Goal: Communication & Community: Answer question/provide support

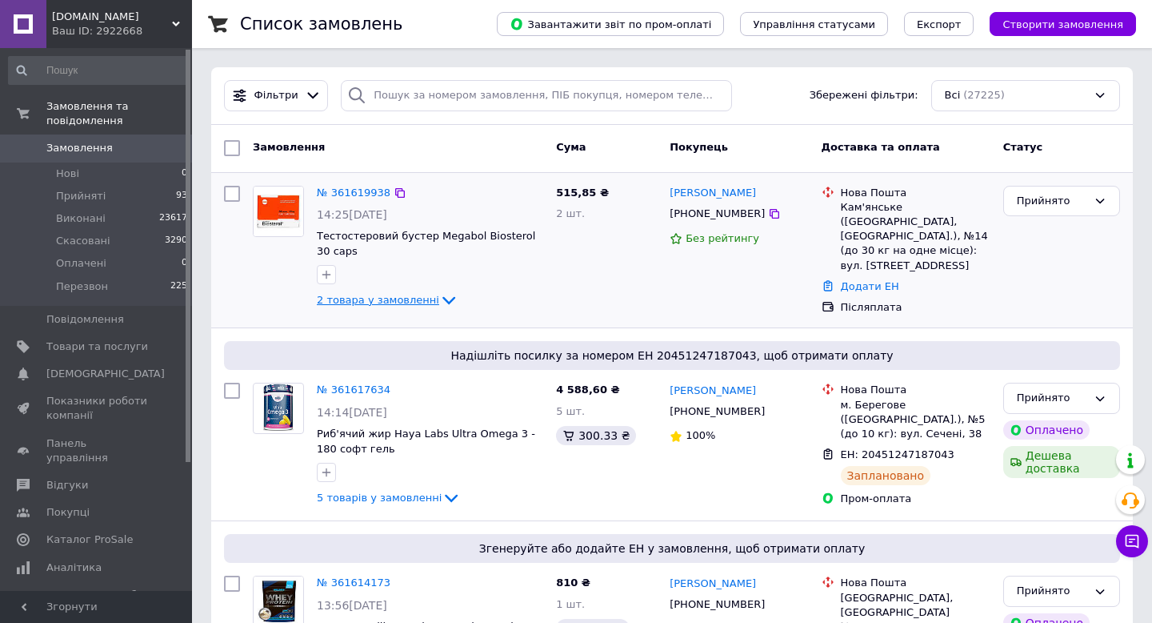
click at [445, 303] on icon at bounding box center [448, 299] width 19 height 19
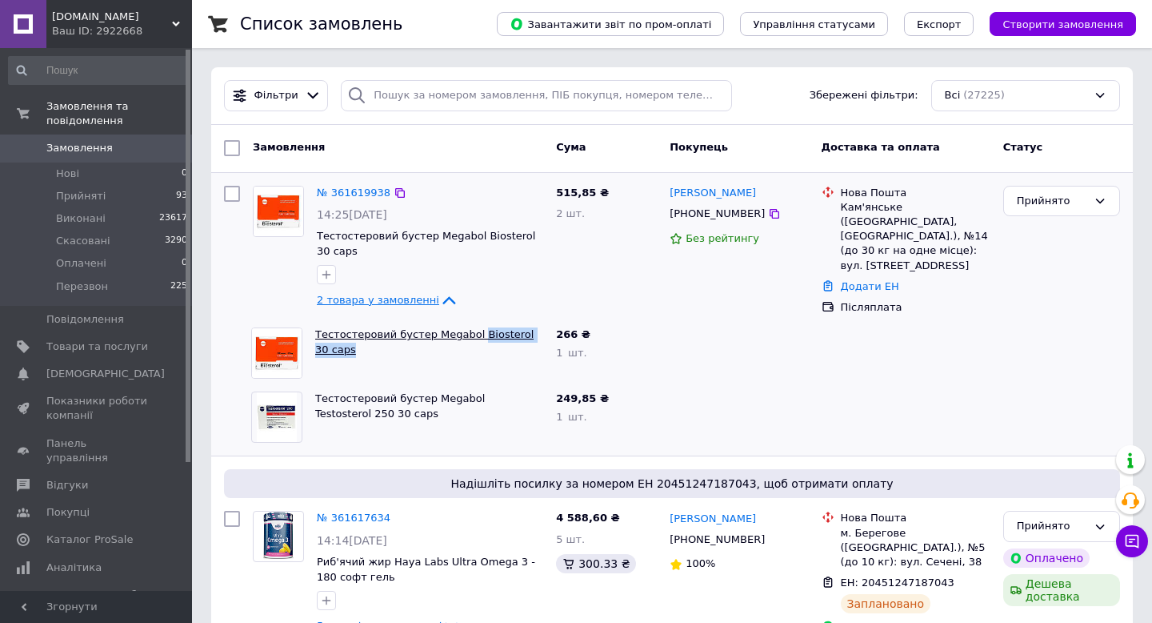
click at [479, 339] on span "Тестостеровий бустер Megabol Biosterol 30 caps" at bounding box center [429, 342] width 228 height 30
copy link "Biosterol 30 caps"
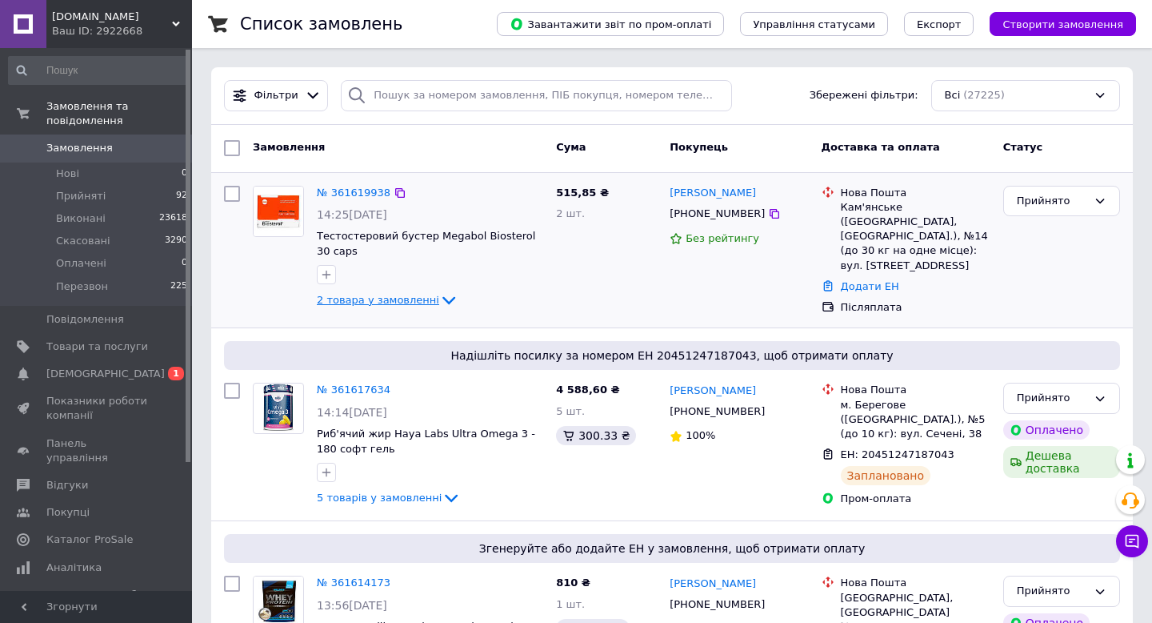
click at [443, 301] on icon at bounding box center [449, 301] width 13 height 8
click at [438, 311] on div "№ 361619938 14:25, 12.09.2025 Тестостеровий бустер Megabol Biosterol 30 caps 2 …" at bounding box center [429, 248] width 239 height 138
click at [439, 299] on icon at bounding box center [448, 299] width 19 height 19
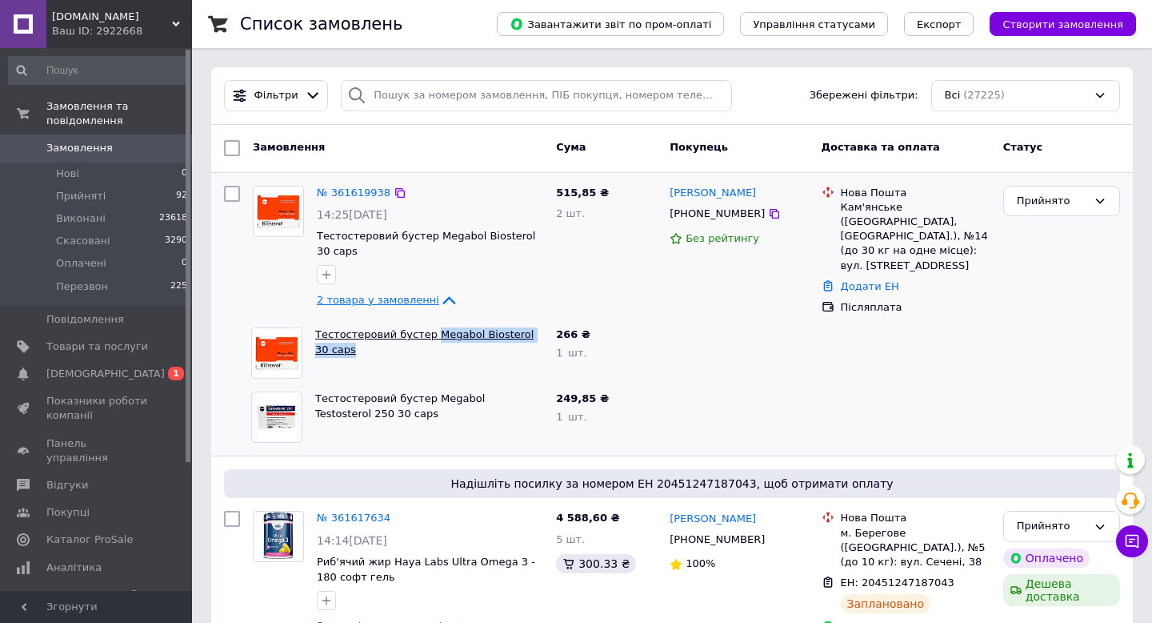
click at [434, 340] on span "Тестостеровий бустер Megabol Biosterol 30 caps" at bounding box center [429, 342] width 228 height 30
copy link "Megabol Biosterol 30 caps"
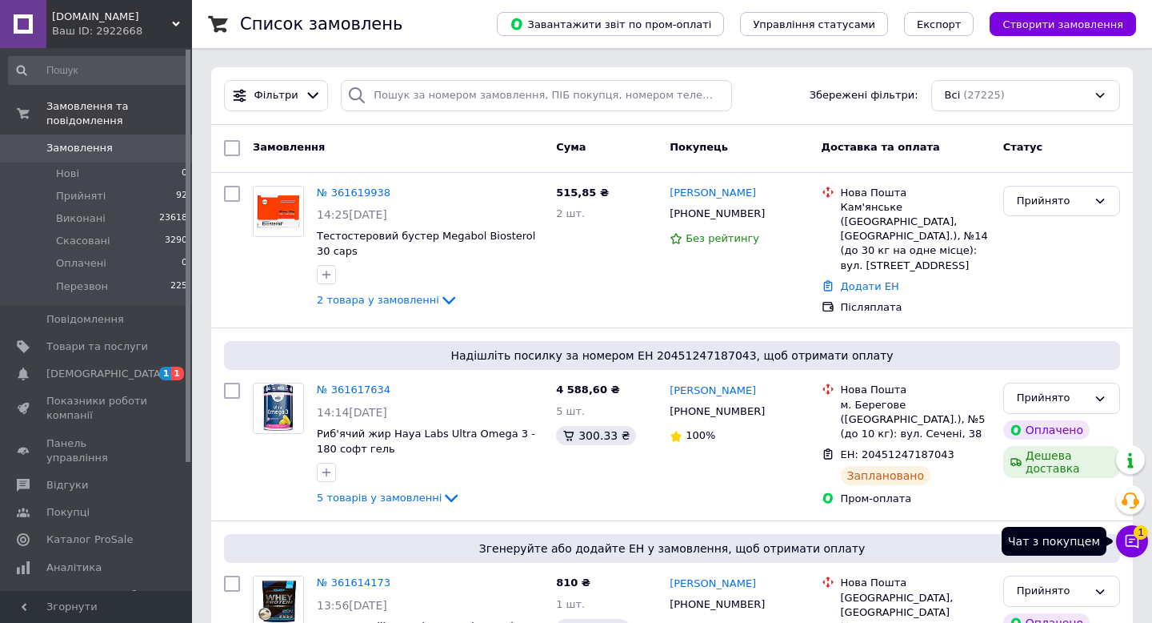
click at [1136, 540] on icon at bounding box center [1132, 541] width 16 height 16
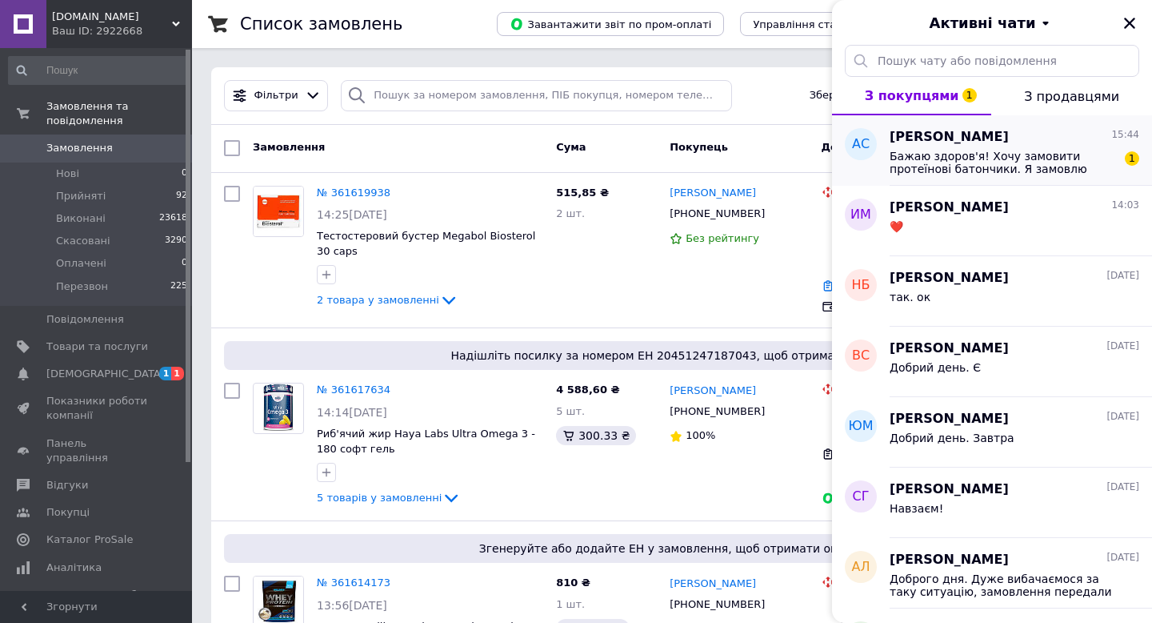
click at [1036, 156] on span "Бажаю здоров'я! Хочу замовити протеїнові батончики. Я замовлю Павер Про Пломбір…" at bounding box center [1003, 163] width 227 height 26
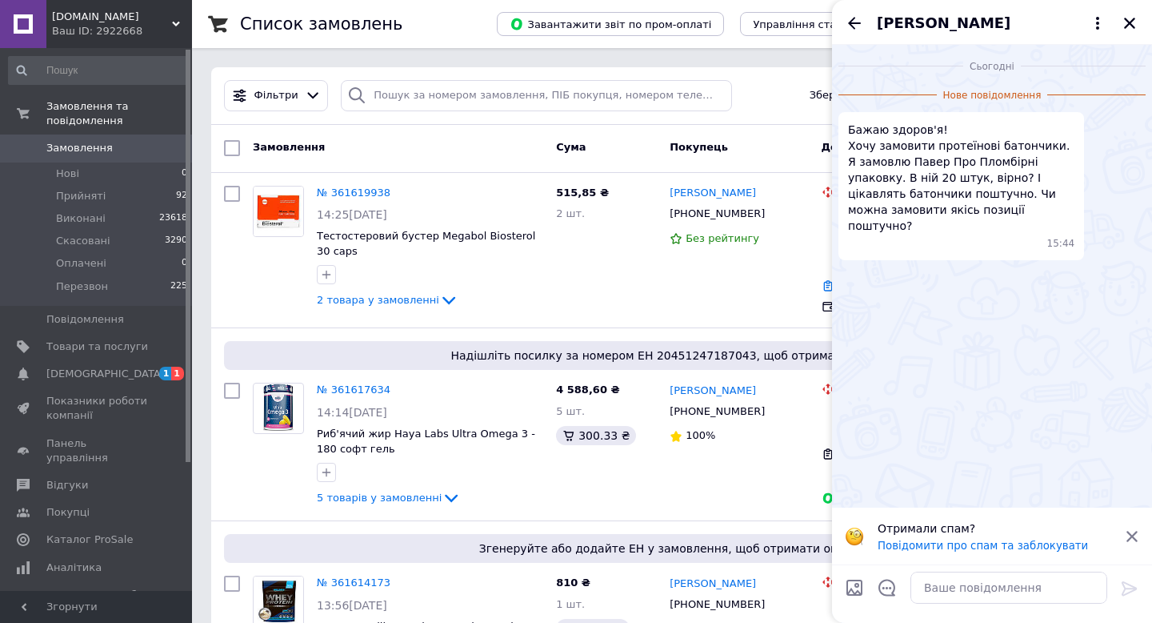
click at [1135, 534] on icon at bounding box center [1132, 536] width 14 height 14
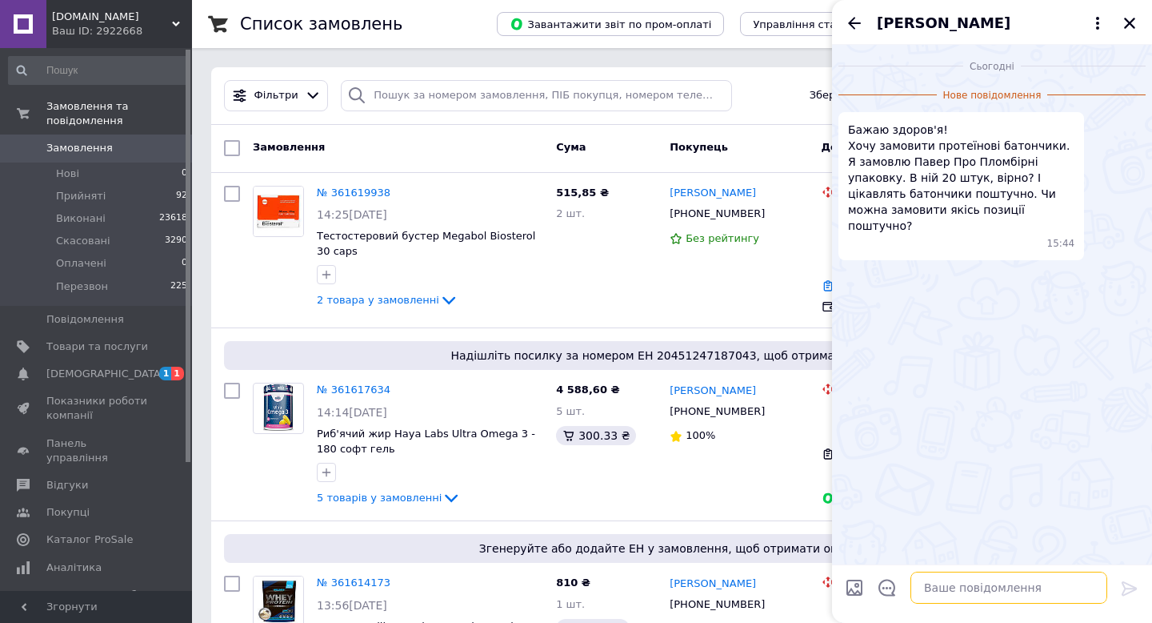
click at [992, 588] on textarea at bounding box center [1009, 587] width 197 height 32
type textarea "Доброго дня. Так, 20 шт в упаковці."
click at [1129, 584] on icon at bounding box center [1129, 588] width 15 height 14
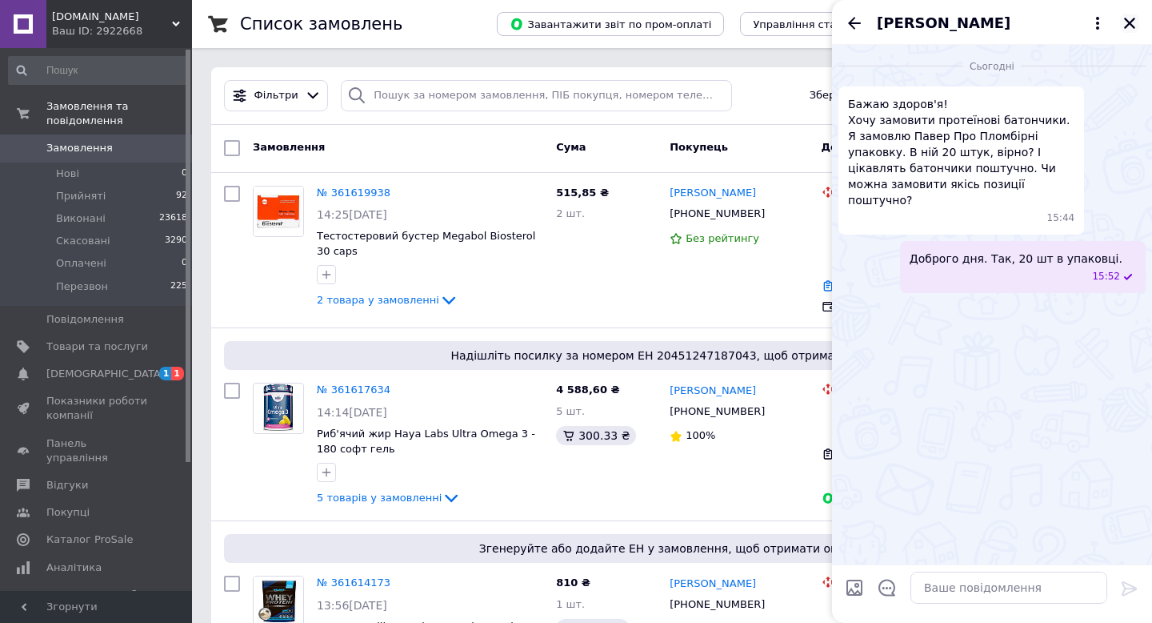
click at [1127, 24] on icon "Закрити" at bounding box center [1130, 23] width 14 height 14
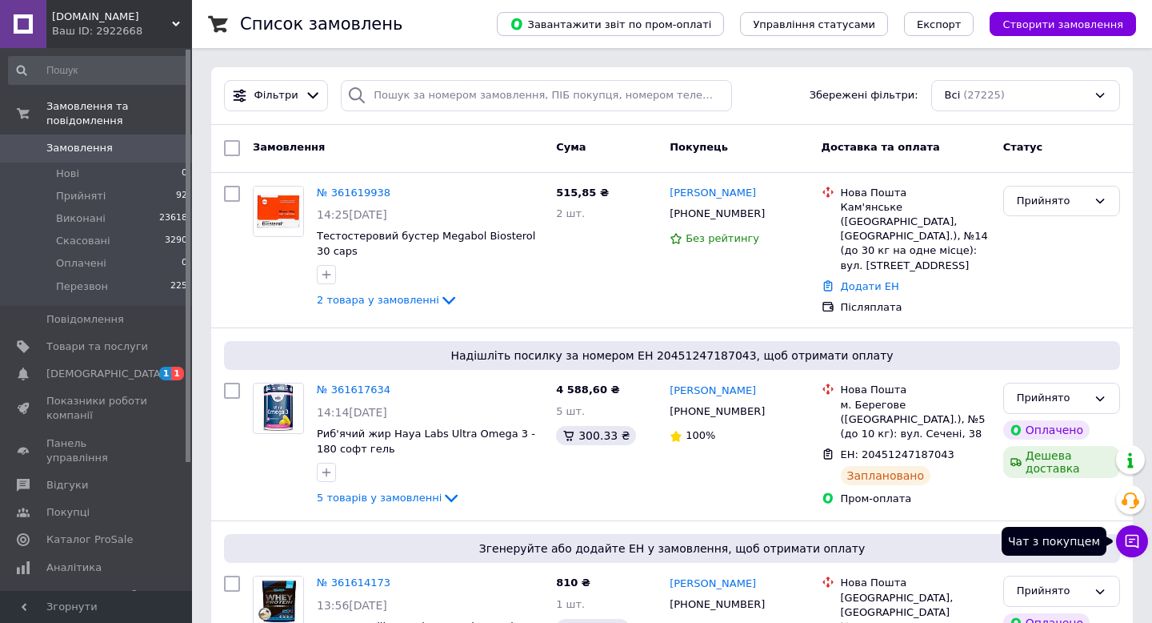
click at [1136, 538] on icon at bounding box center [1132, 541] width 16 height 16
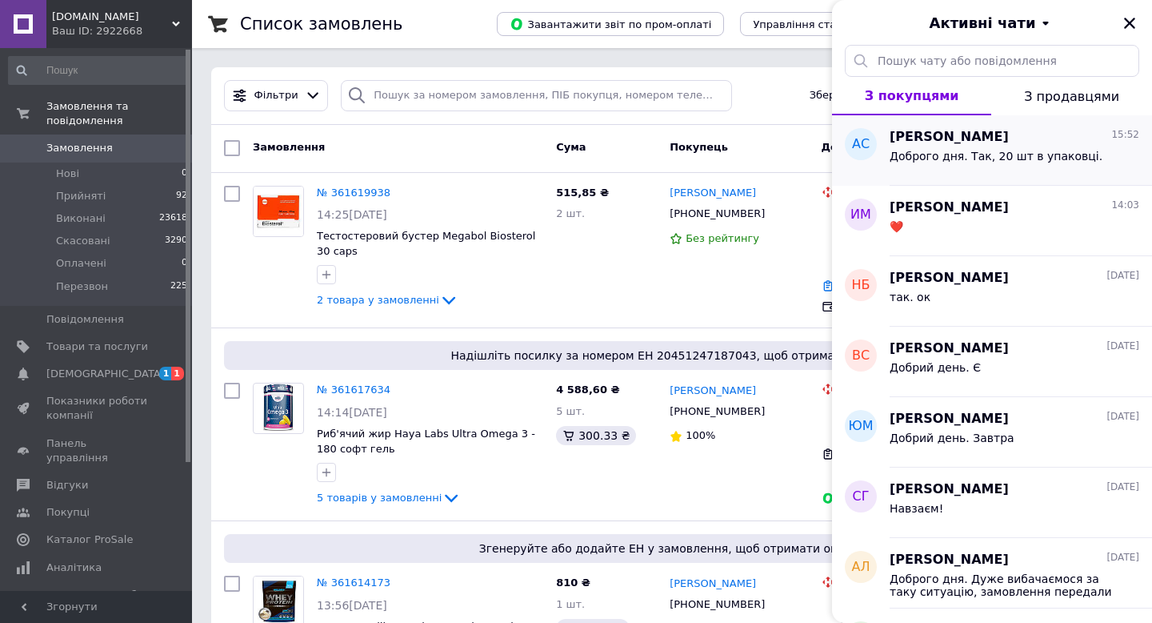
click at [1022, 136] on div "[PERSON_NAME] 15:52" at bounding box center [1015, 137] width 250 height 18
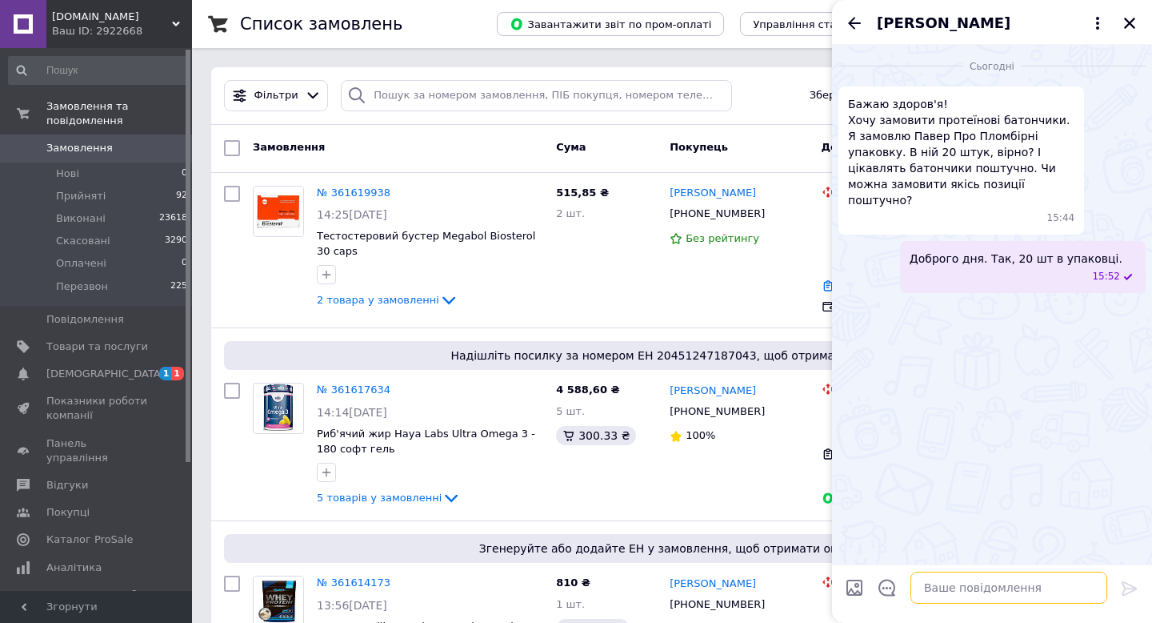
click at [963, 584] on textarea at bounding box center [1009, 587] width 197 height 32
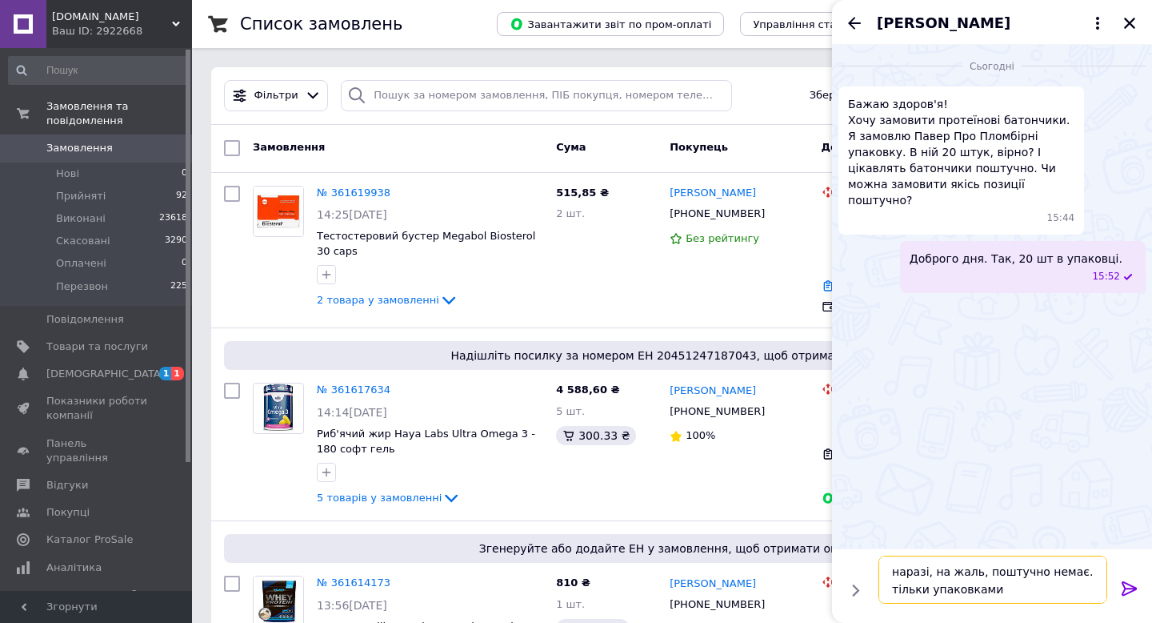
type textarea "наразі, на жаль, поштучно немає. тільки упаковками"
click at [1128, 591] on icon at bounding box center [1129, 588] width 19 height 19
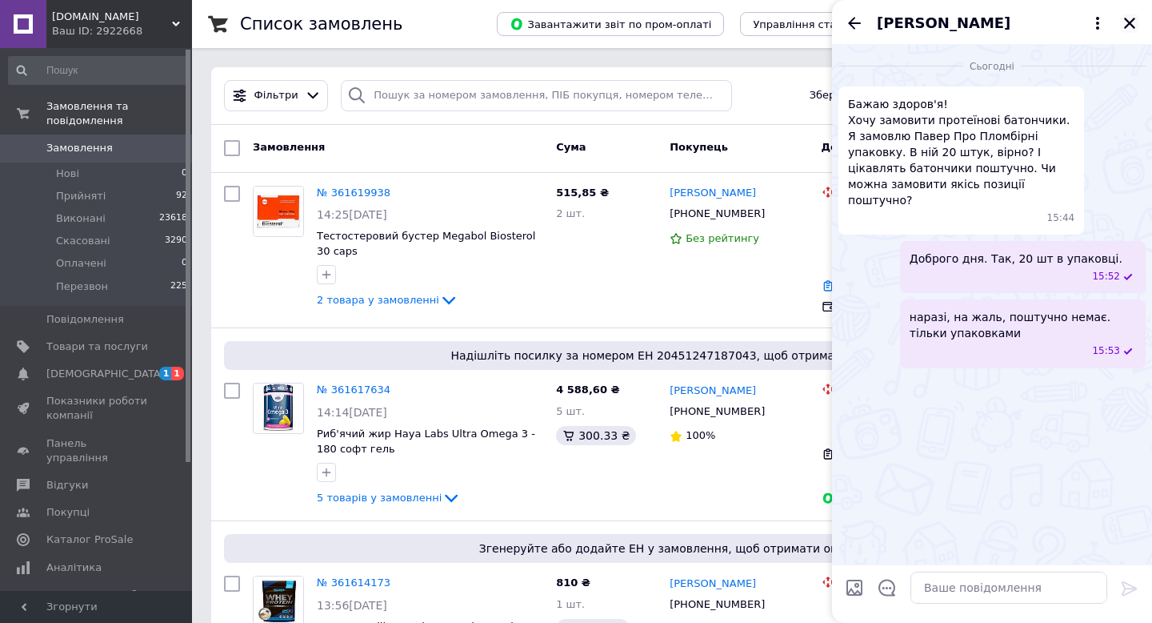
click at [1130, 23] on icon "Закрити" at bounding box center [1129, 23] width 11 height 11
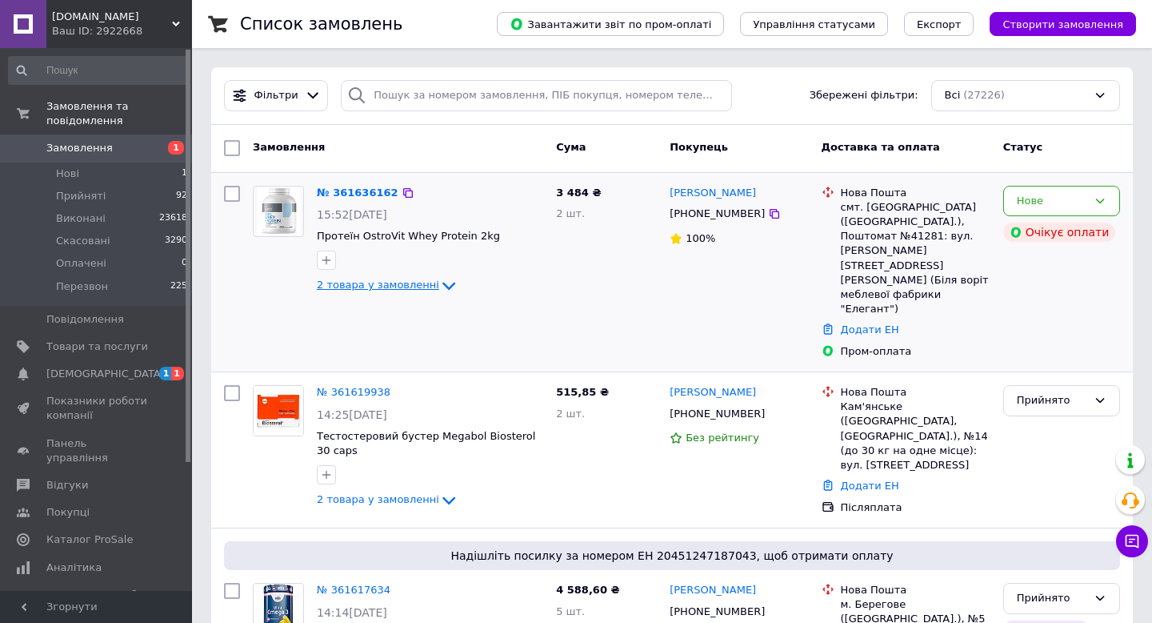
click at [442, 289] on icon at bounding box center [448, 285] width 19 height 19
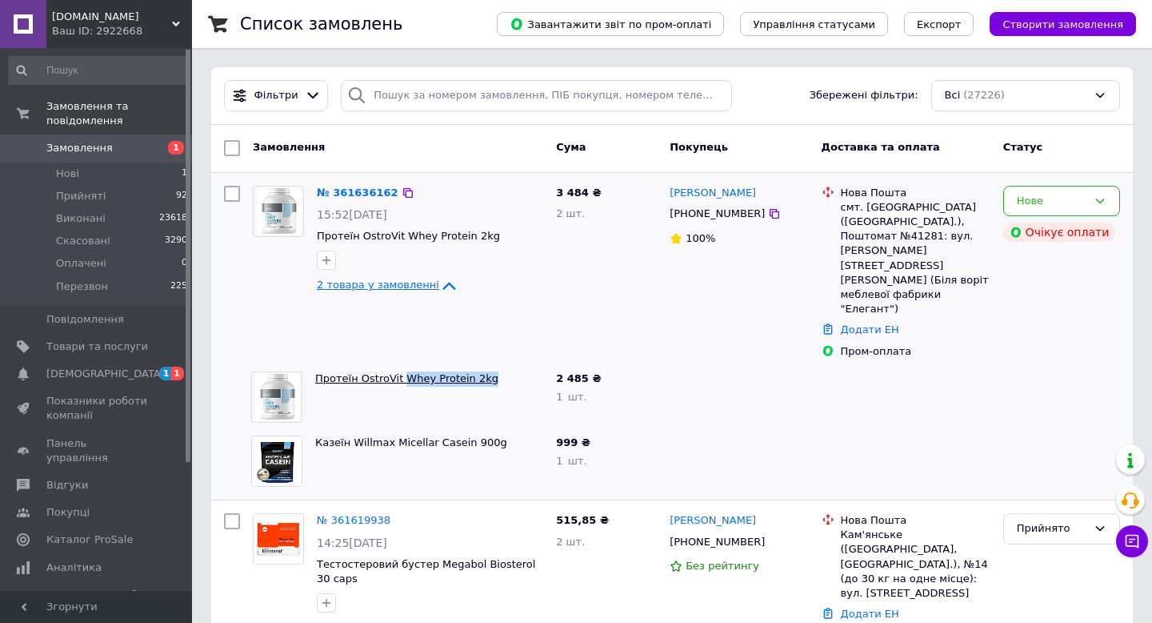
drag, startPoint x: 492, startPoint y: 334, endPoint x: 401, endPoint y: 336, distance: 91.2
click at [401, 371] on span "Протеїн OstroVit Whey Protein 2kg" at bounding box center [429, 378] width 228 height 15
copy link "Whey Protein 2kg"
click at [498, 371] on span "Протеїн OstroVit Whey Protein 2kg" at bounding box center [429, 378] width 228 height 15
drag, startPoint x: 496, startPoint y: 334, endPoint x: 357, endPoint y: 334, distance: 139.2
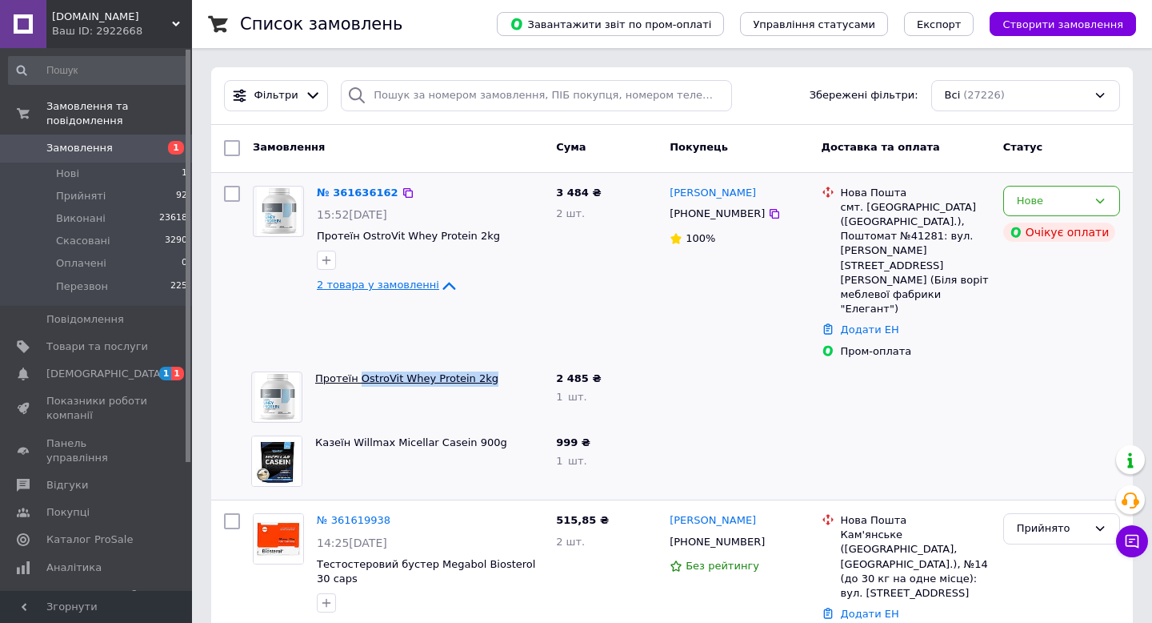
click at [357, 371] on span "Протеїн OstroVit Whey Protein 2kg" at bounding box center [429, 378] width 228 height 15
copy link "OstroVit Whey Protein 2kg"
click at [686, 429] on div at bounding box center [738, 461] width 151 height 64
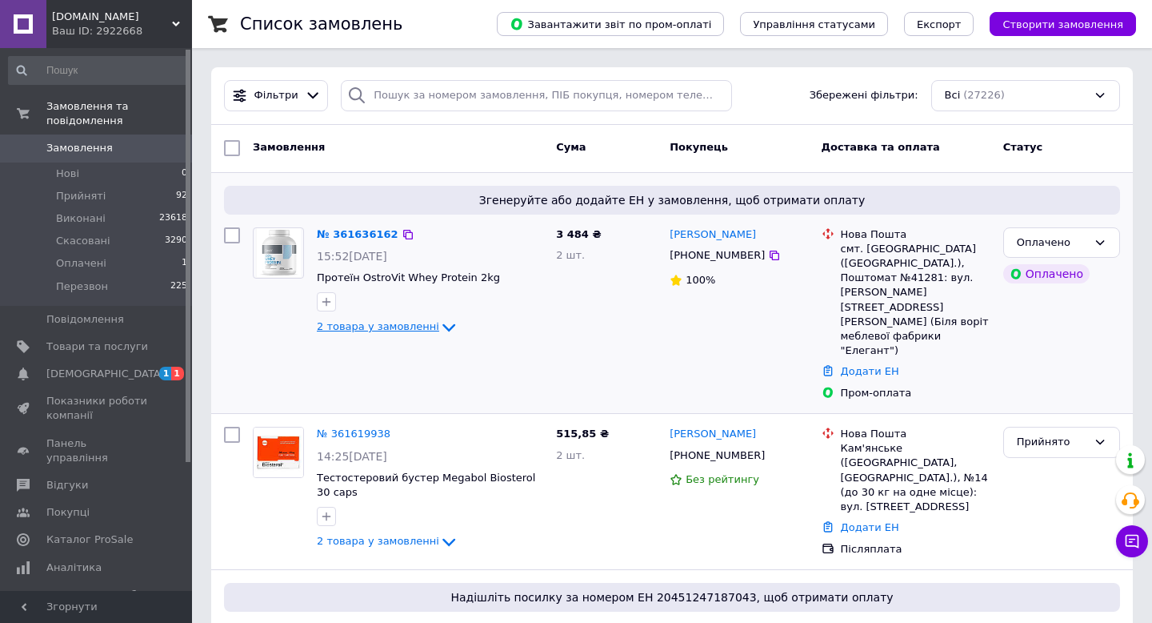
click at [439, 326] on icon at bounding box center [448, 327] width 19 height 19
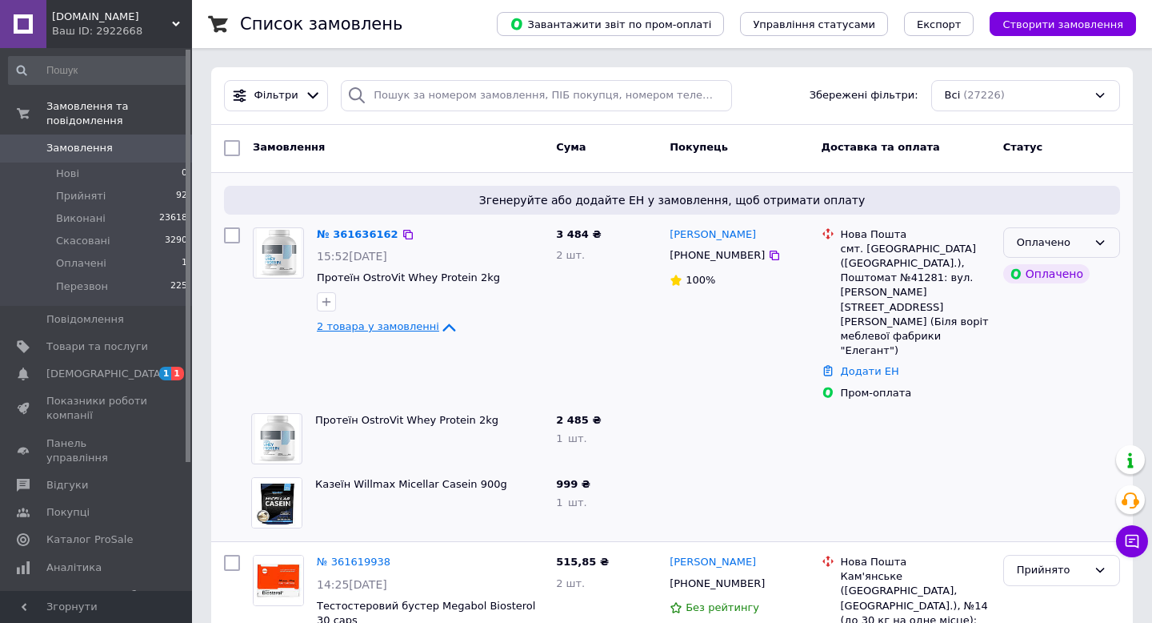
click at [1060, 242] on div "Оплачено" at bounding box center [1052, 242] width 70 height 17
click at [1061, 284] on li "Прийнято" at bounding box center [1061, 276] width 115 height 30
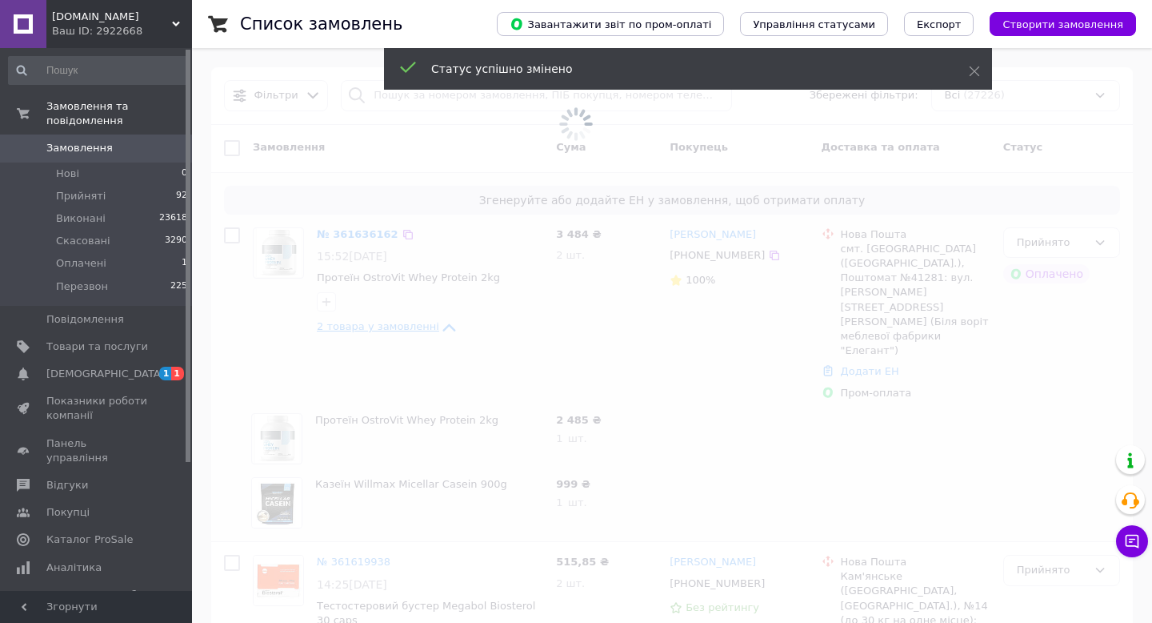
drag, startPoint x: 497, startPoint y: 375, endPoint x: 360, endPoint y: 372, distance: 136.9
click at [360, 372] on span at bounding box center [576, 311] width 1152 height 623
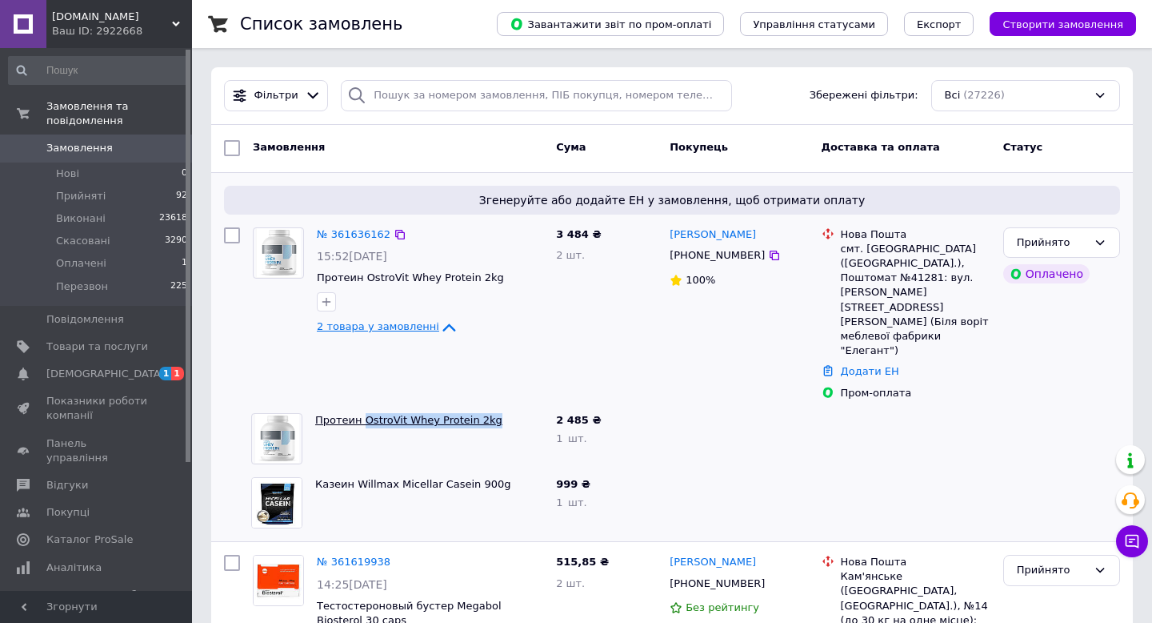
drag, startPoint x: 499, startPoint y: 379, endPoint x: 362, endPoint y: 377, distance: 137.6
click at [362, 413] on span "Протеин OstroVit Whey Protein 2kg" at bounding box center [429, 420] width 228 height 15
copy link "OstroVit Whey Protein 2kg"
